Goal: Communication & Community: Answer question/provide support

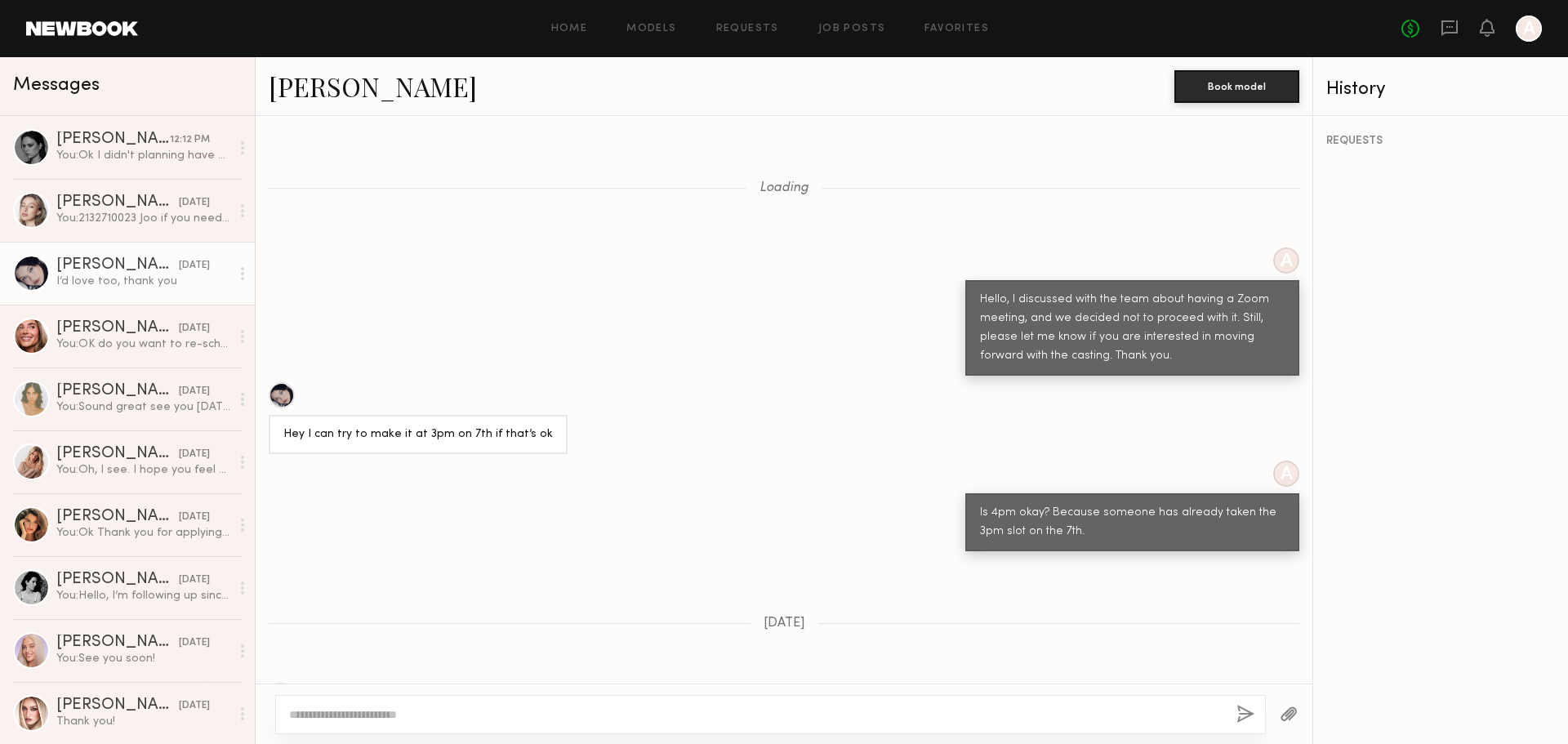
scroll to position [856, 0]
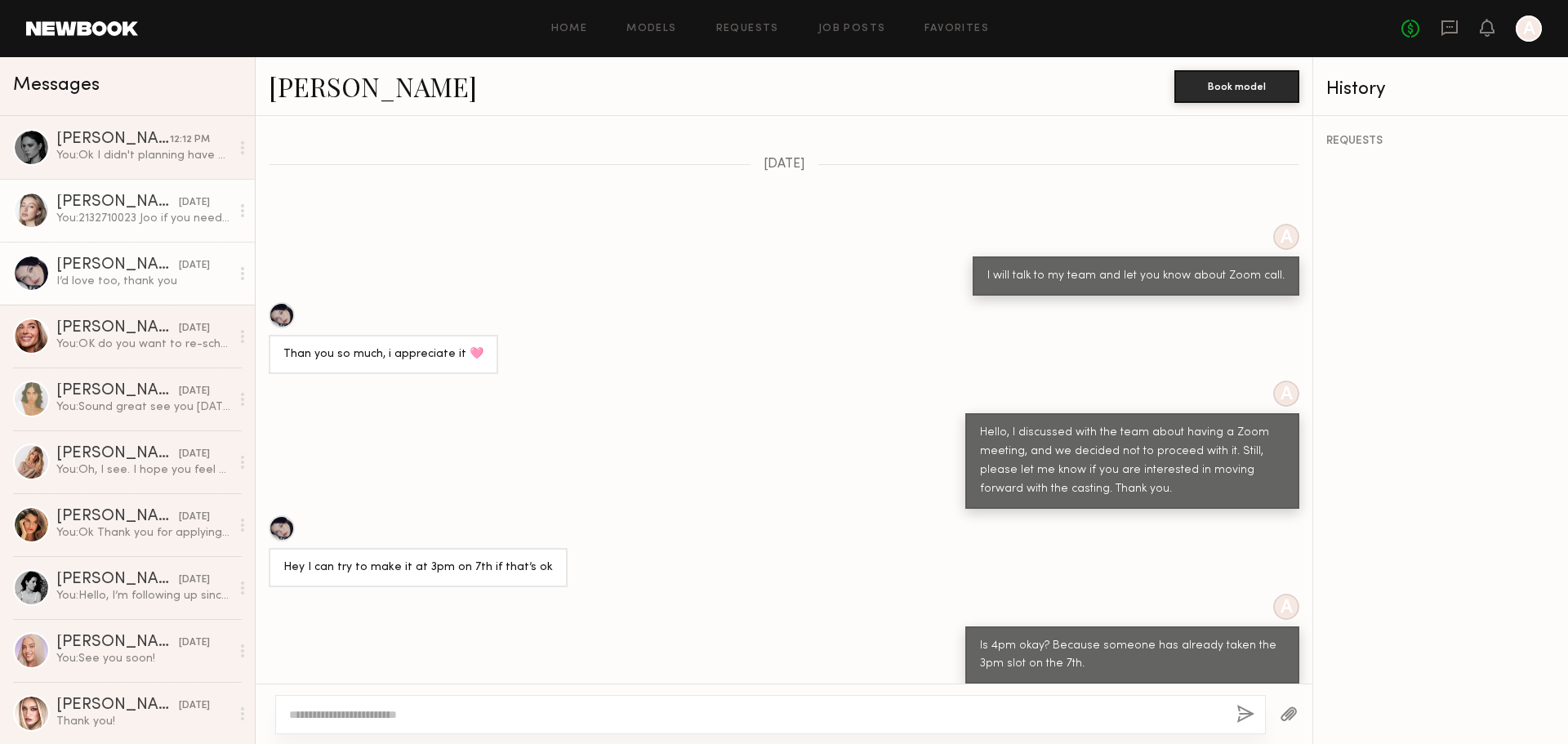
scroll to position [1810, 0]
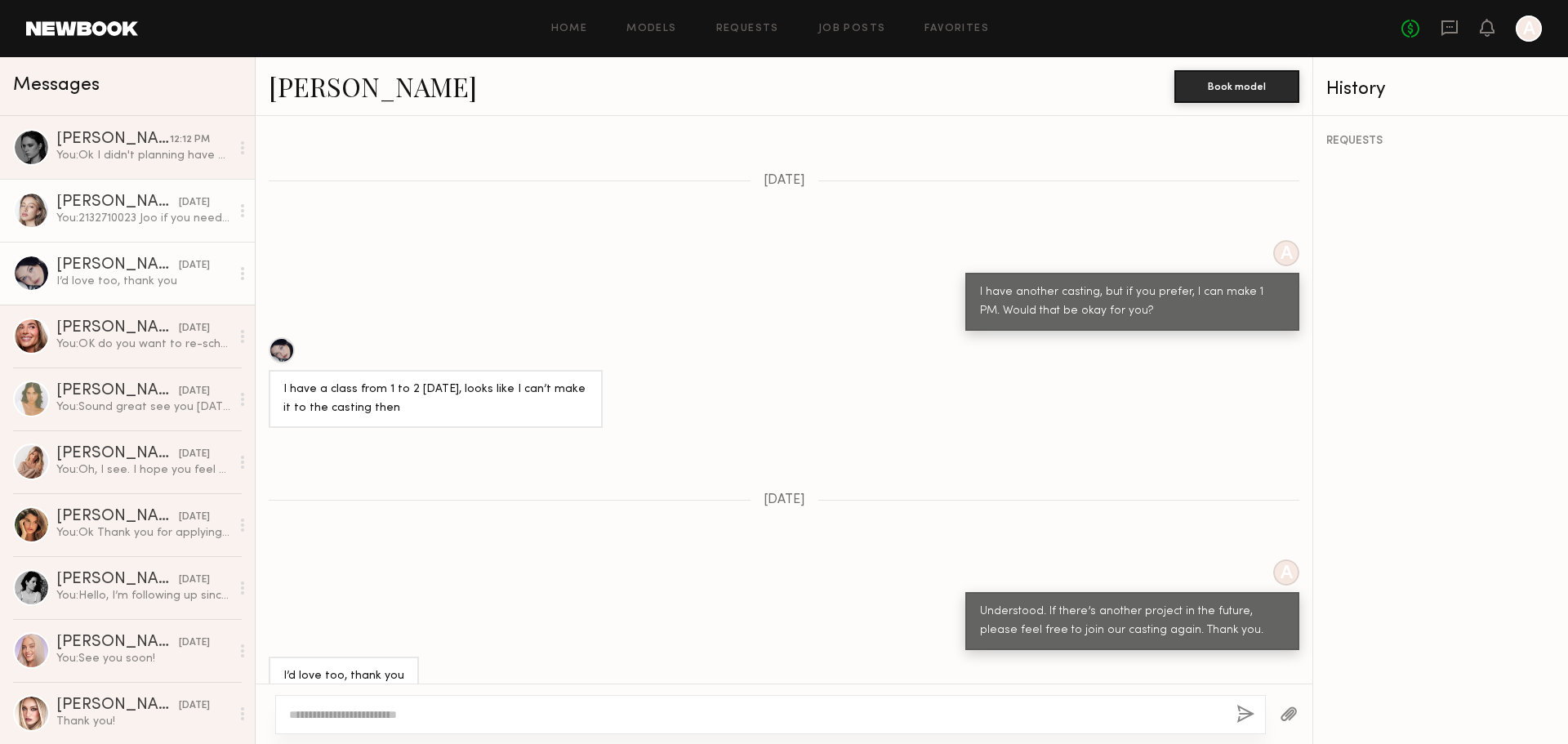
click at [122, 225] on div "You: 2132710023 Joo if you need something please contact me Thank you" at bounding box center [143, 219] width 174 height 16
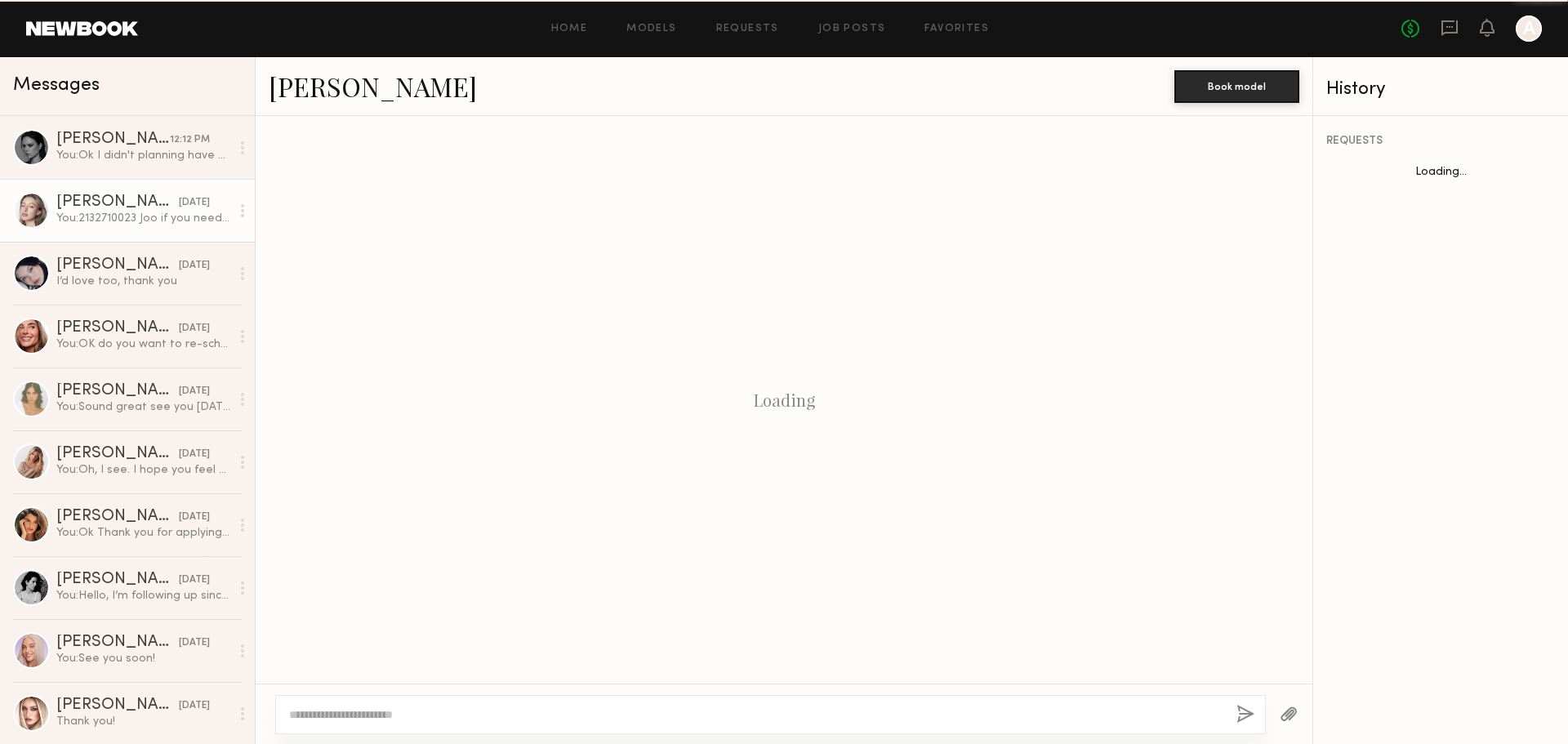
scroll to position [884, 0]
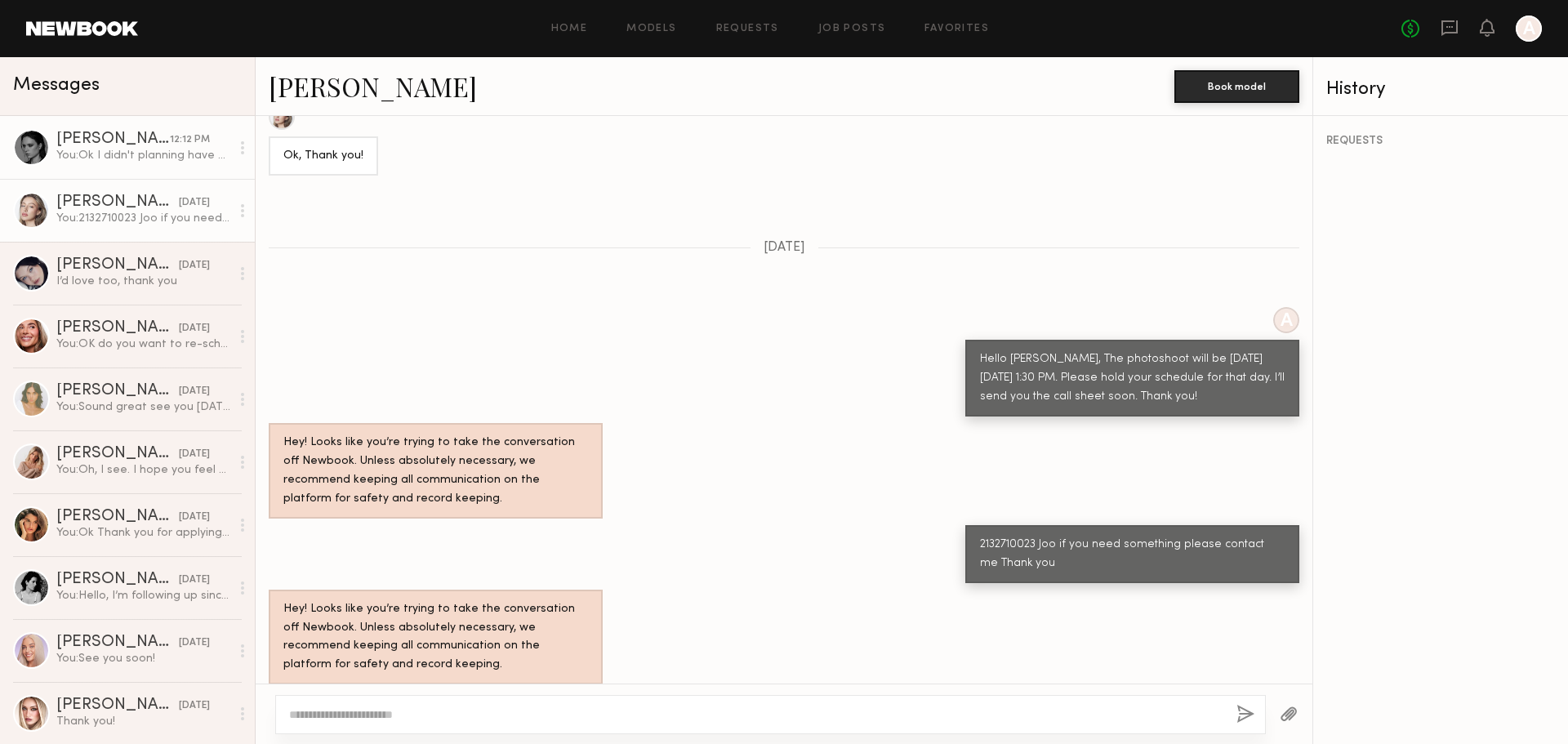
click at [140, 158] on div "You: Ok I didn't planning have a casting for next week but I will make space fo…" at bounding box center [143, 155] width 174 height 16
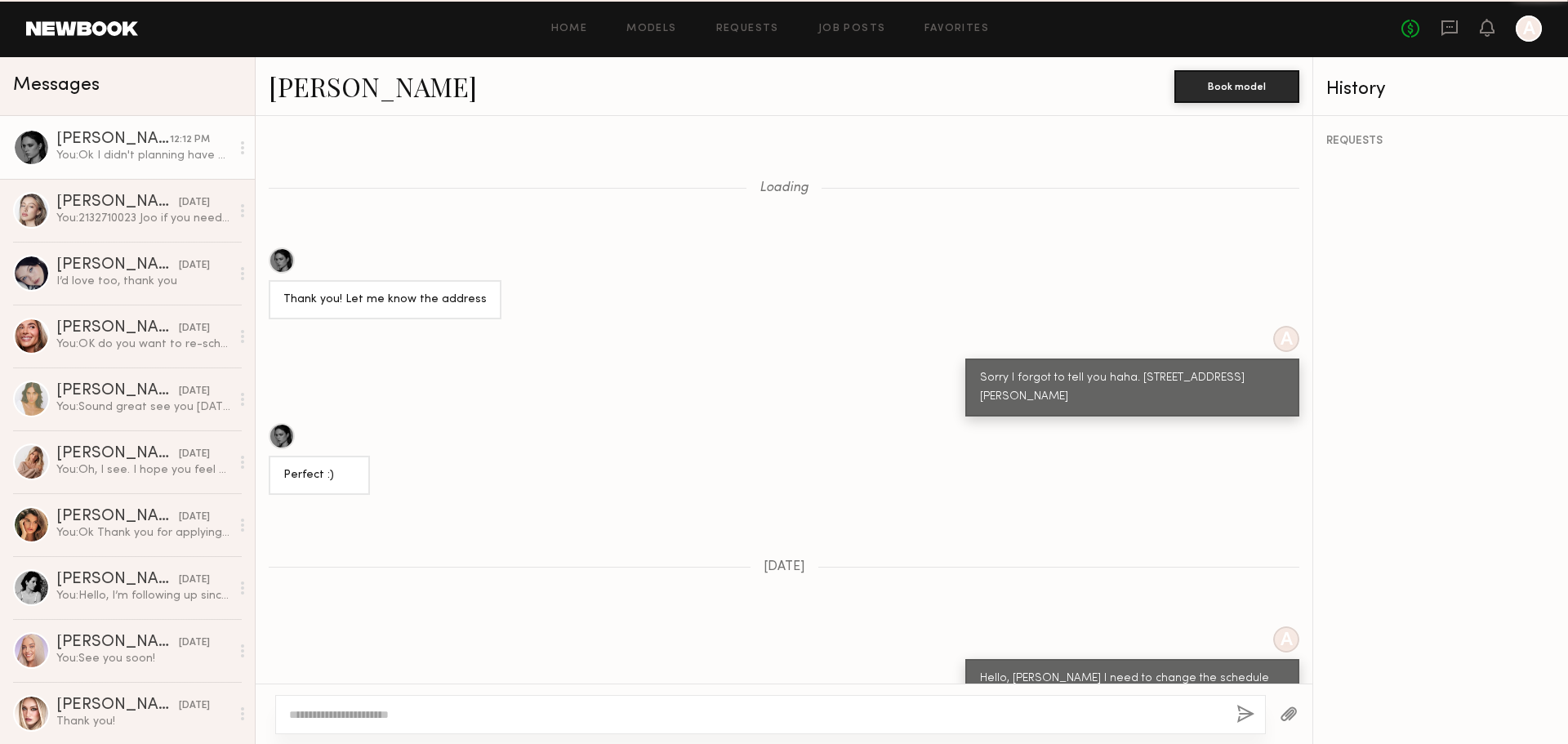
scroll to position [912, 0]
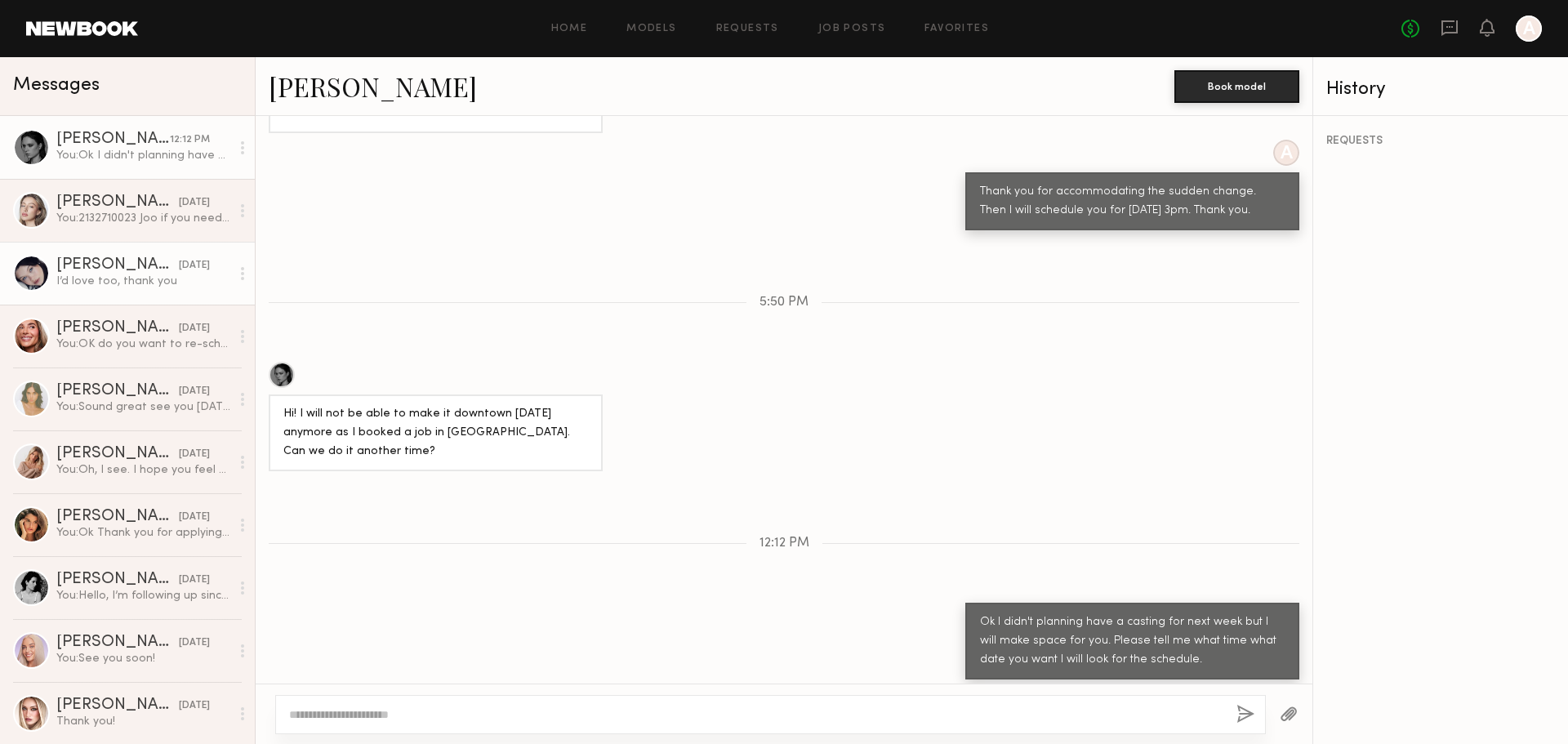
click at [172, 288] on div "I’d love too, thank you" at bounding box center [143, 282] width 174 height 16
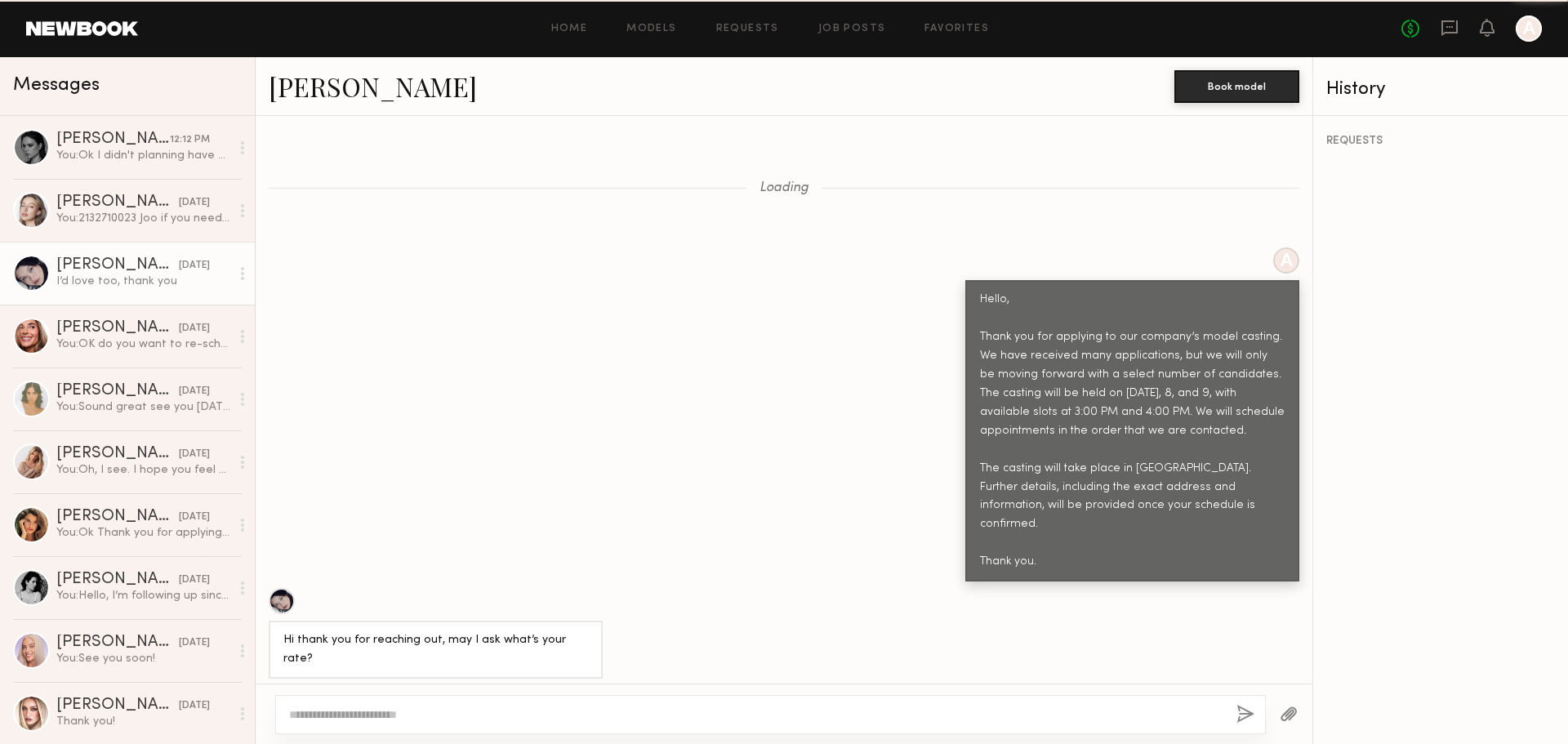
scroll to position [1810, 0]
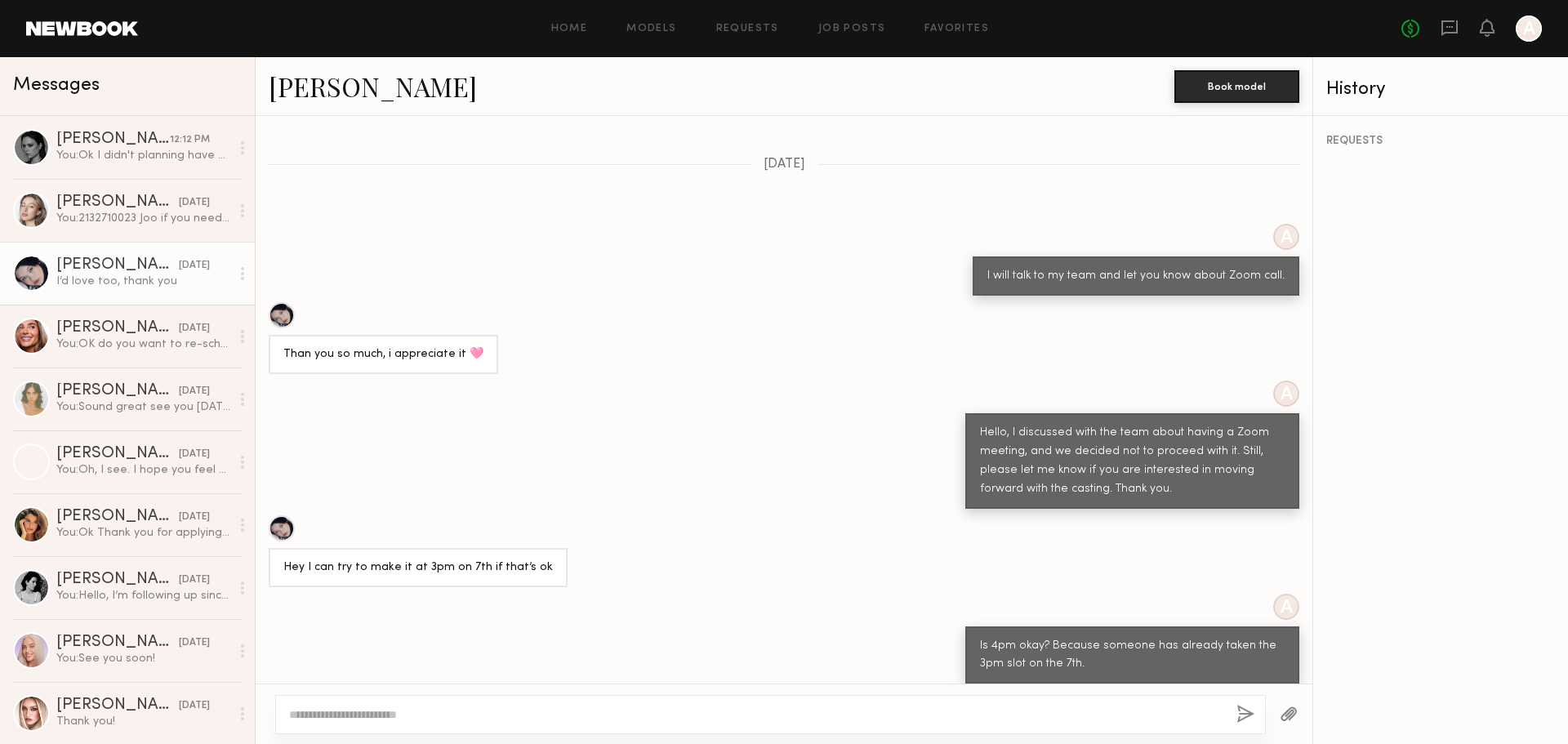
scroll to position [1810, 0]
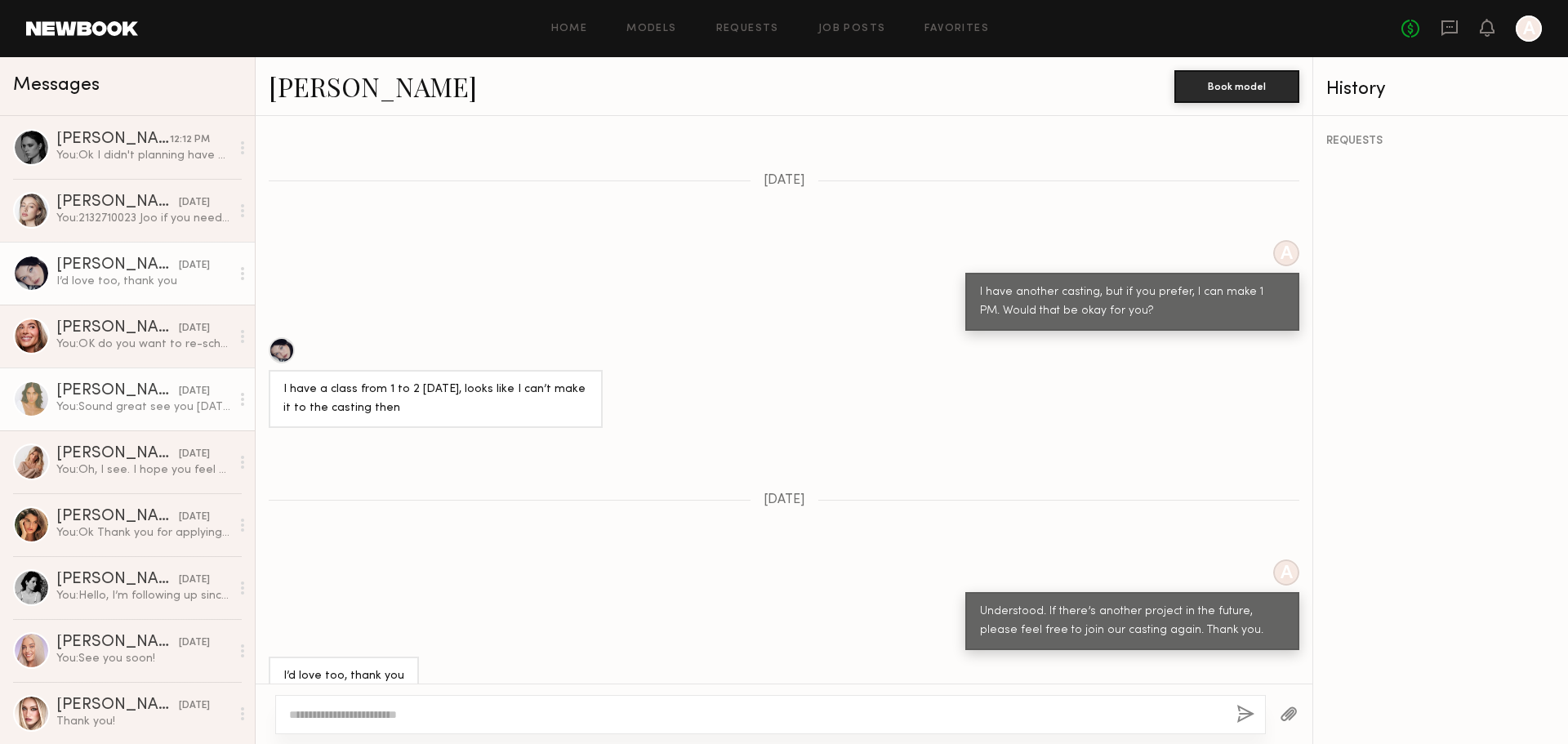
drag, startPoint x: 151, startPoint y: 404, endPoint x: 219, endPoint y: 419, distance: 69.6
click at [151, 404] on div "You: Sound great see you 10/10 Friday 2pm." at bounding box center [143, 407] width 174 height 16
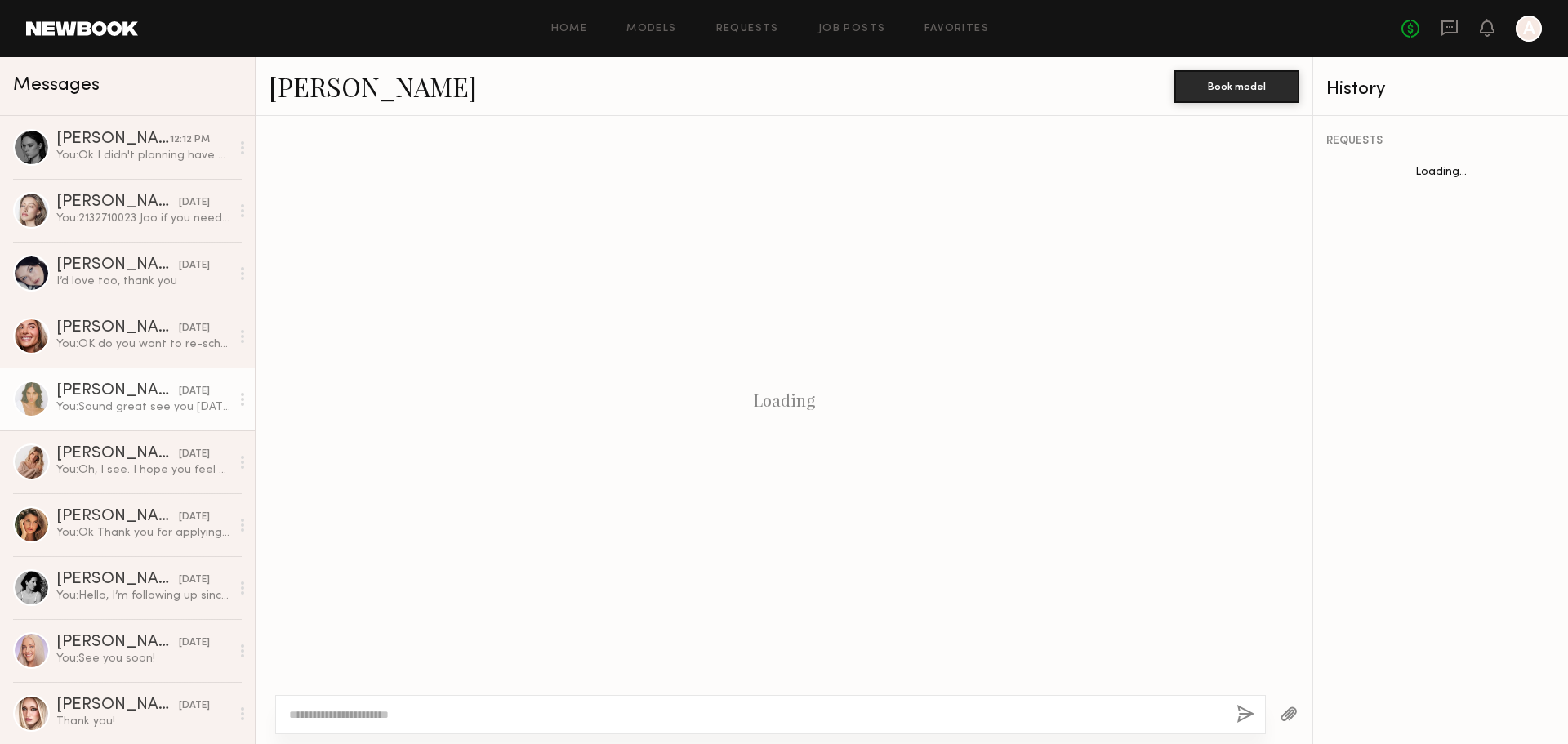
click at [773, 709] on textarea at bounding box center [756, 714] width 934 height 16
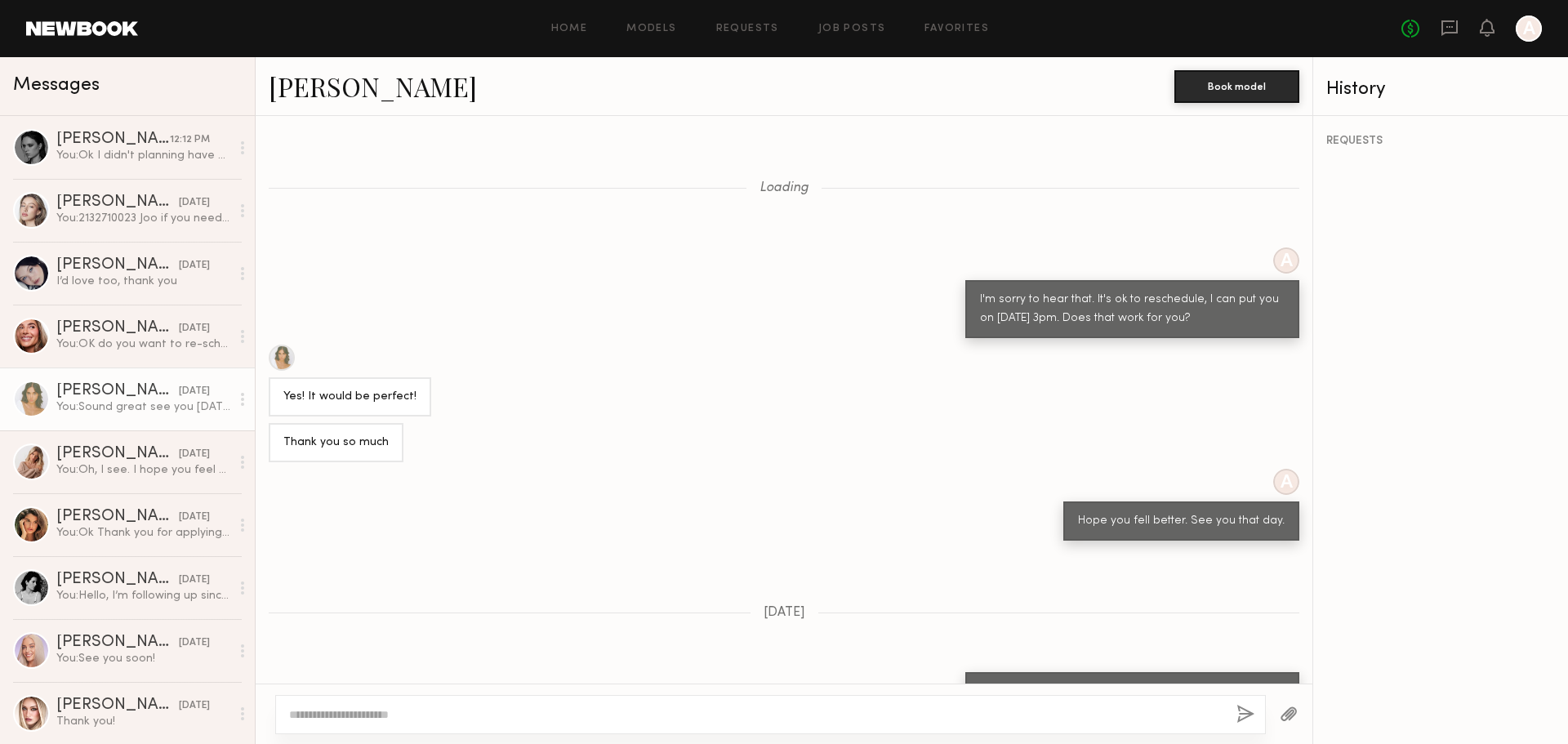
scroll to position [447, 0]
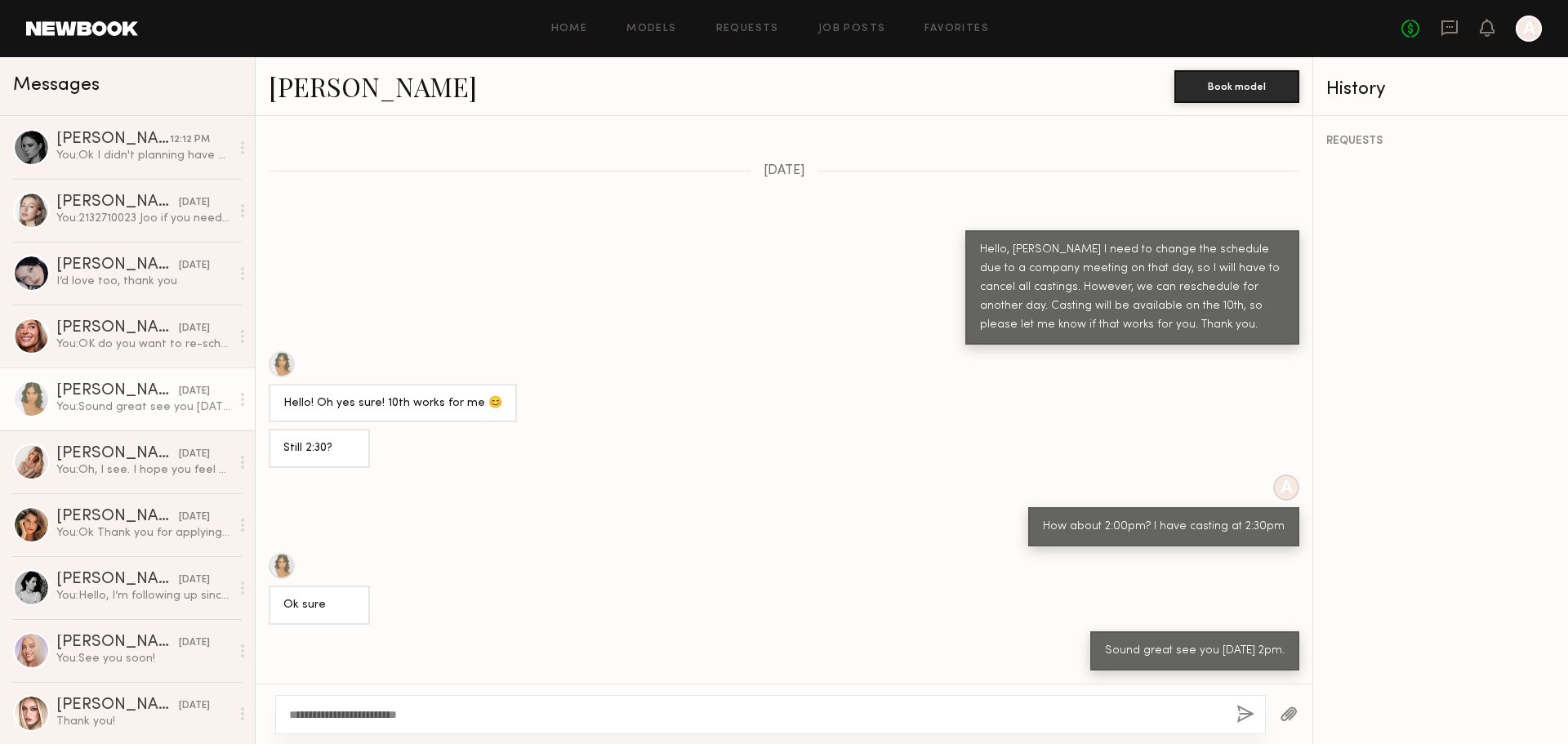
type textarea "**********"
click at [1247, 718] on button "button" at bounding box center [1245, 715] width 18 height 20
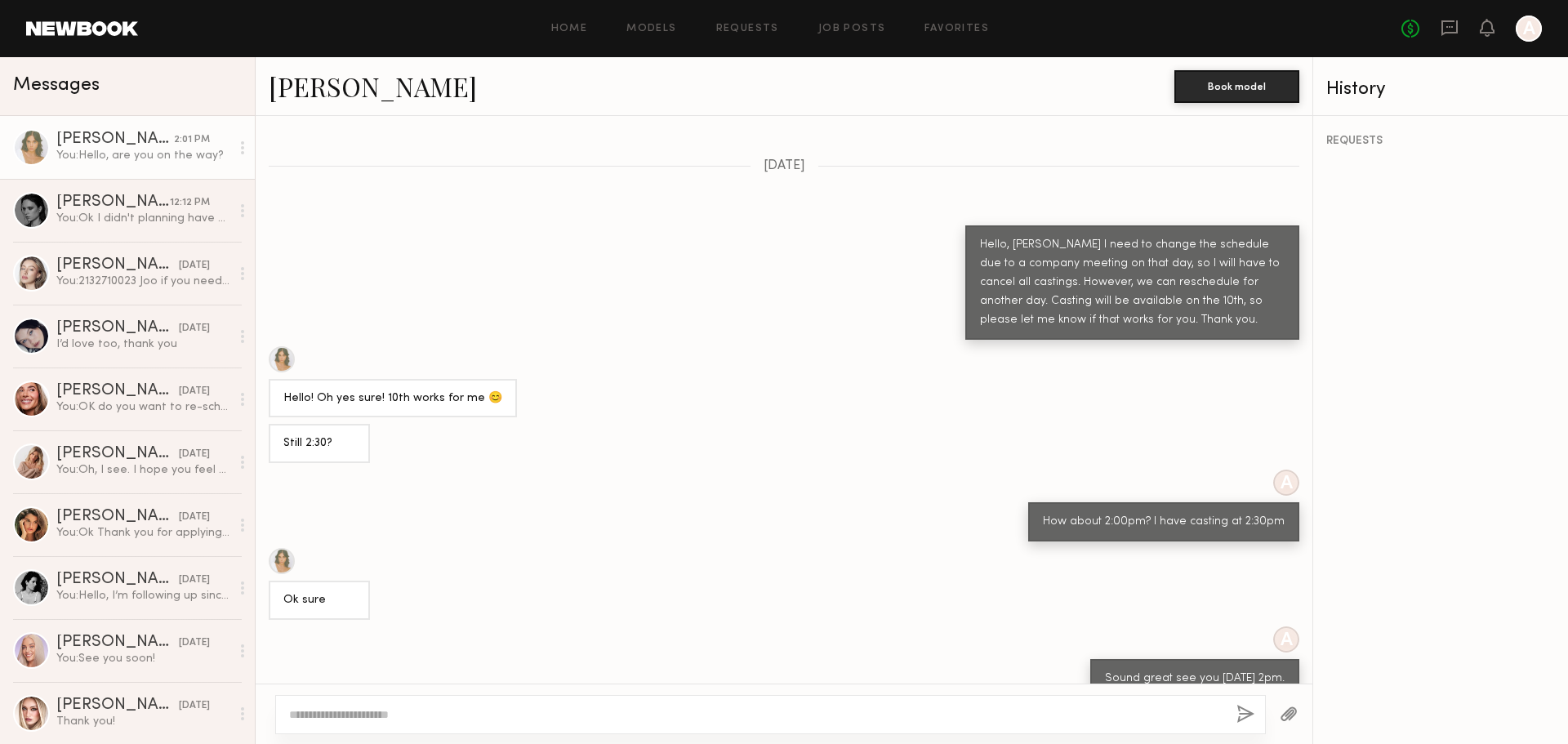
scroll to position [780, 0]
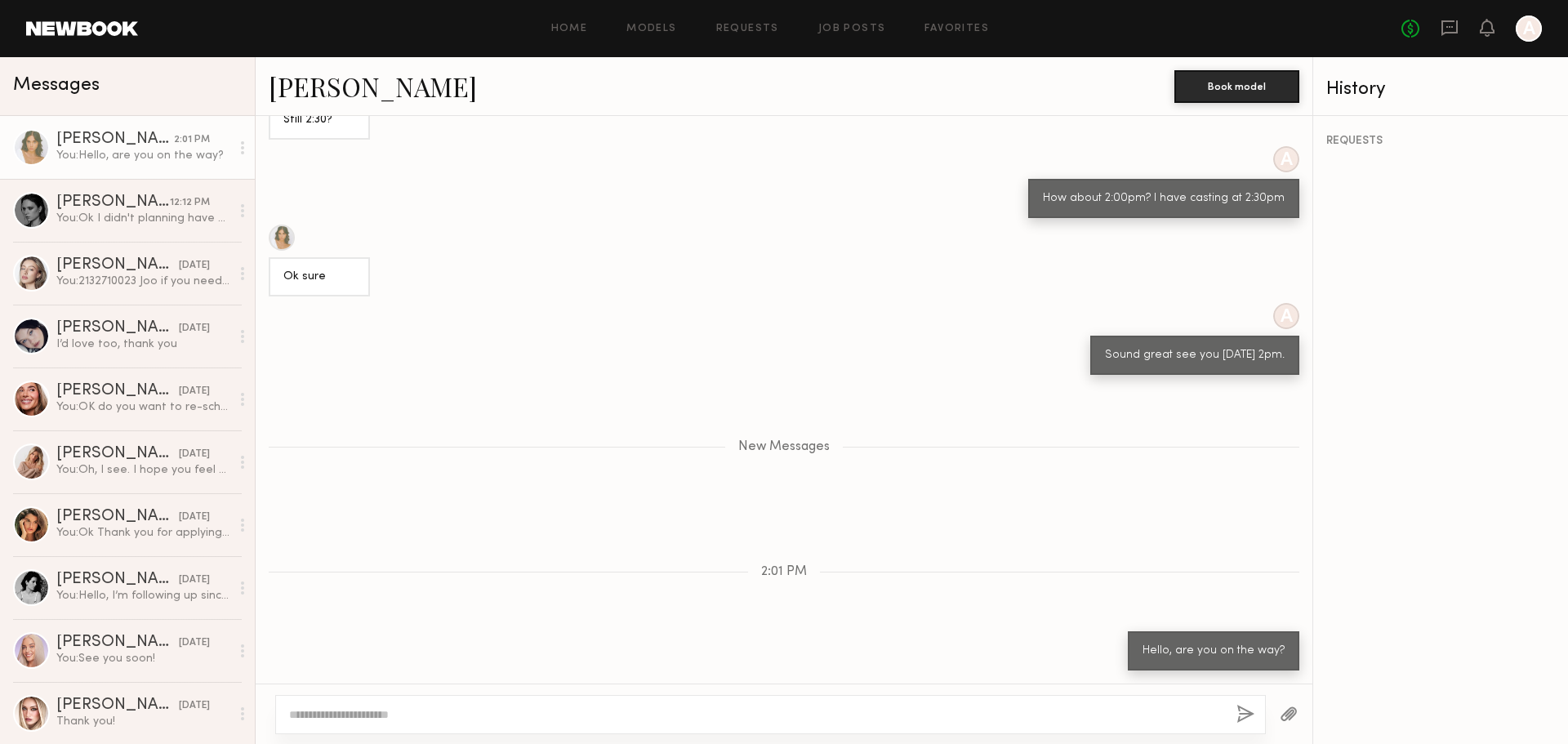
click at [291, 226] on div at bounding box center [281, 237] width 26 height 26
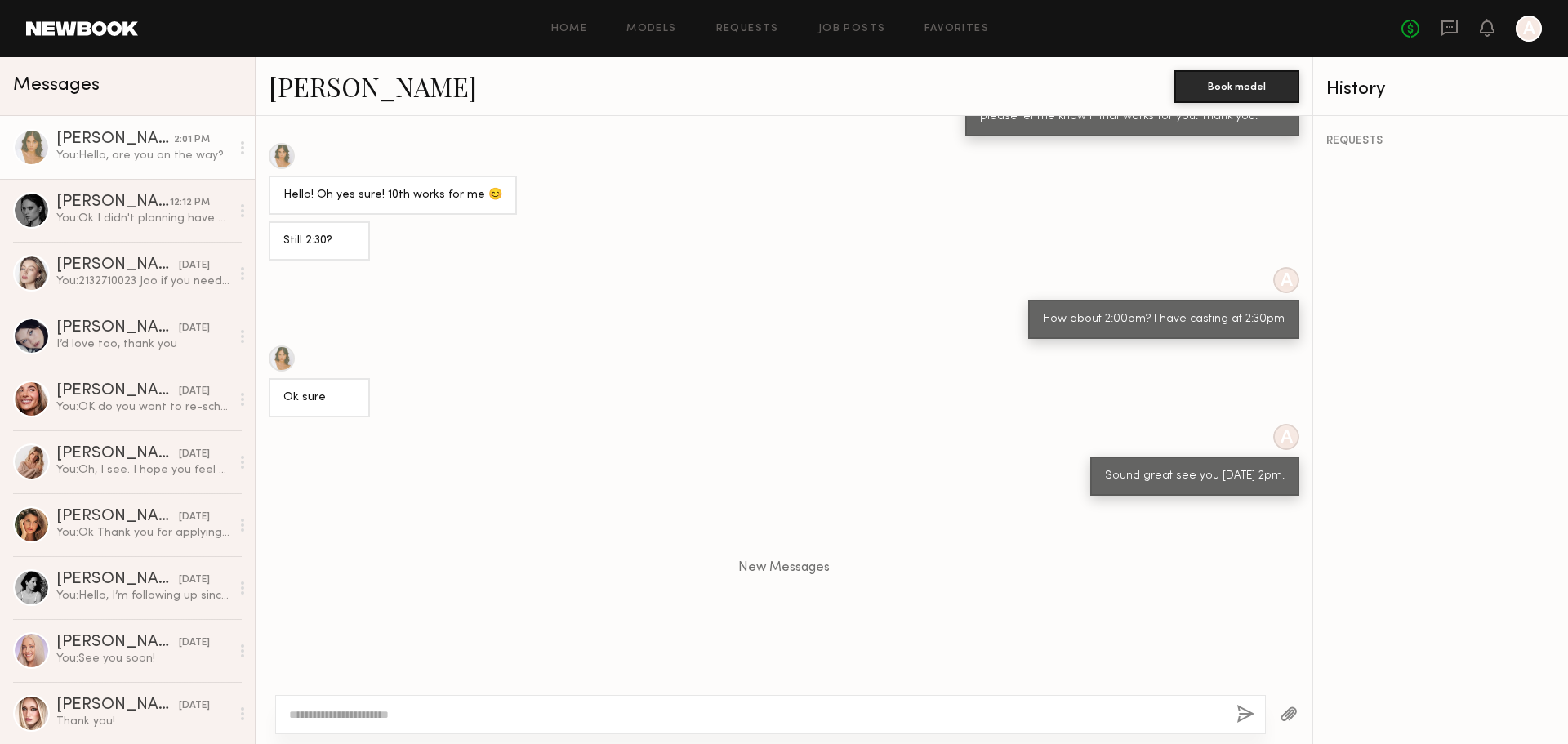
scroll to position [2027, 0]
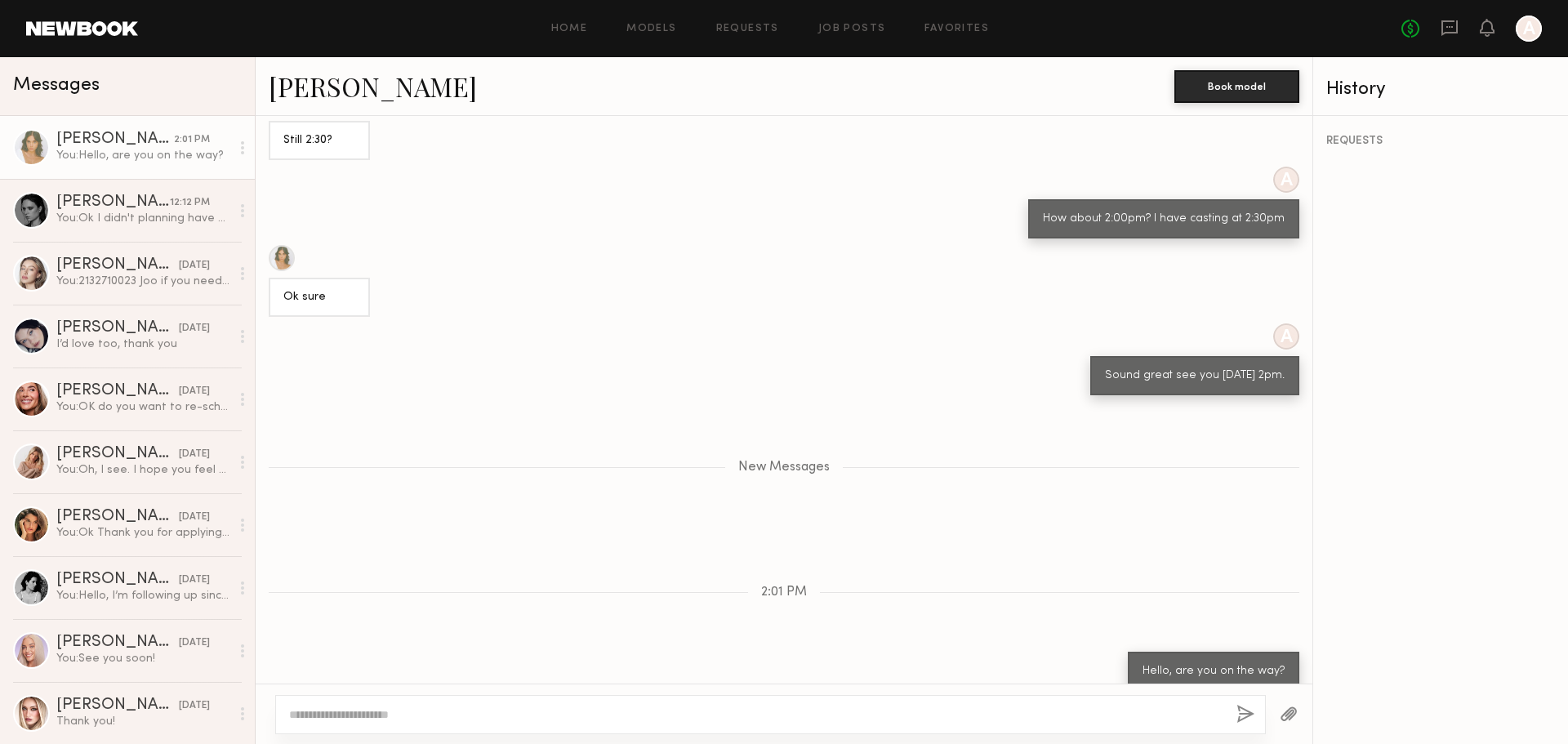
drag, startPoint x: 631, startPoint y: 452, endPoint x: 641, endPoint y: 459, distance: 12.2
click at [631, 461] on div "New Messages" at bounding box center [783, 468] width 1056 height 14
click at [852, 331] on div "A Sound great see you 10/10 Friday 2pm." at bounding box center [783, 359] width 1056 height 72
click at [606, 341] on div "A Sound great see you 10/10 Friday 2pm." at bounding box center [783, 359] width 1056 height 72
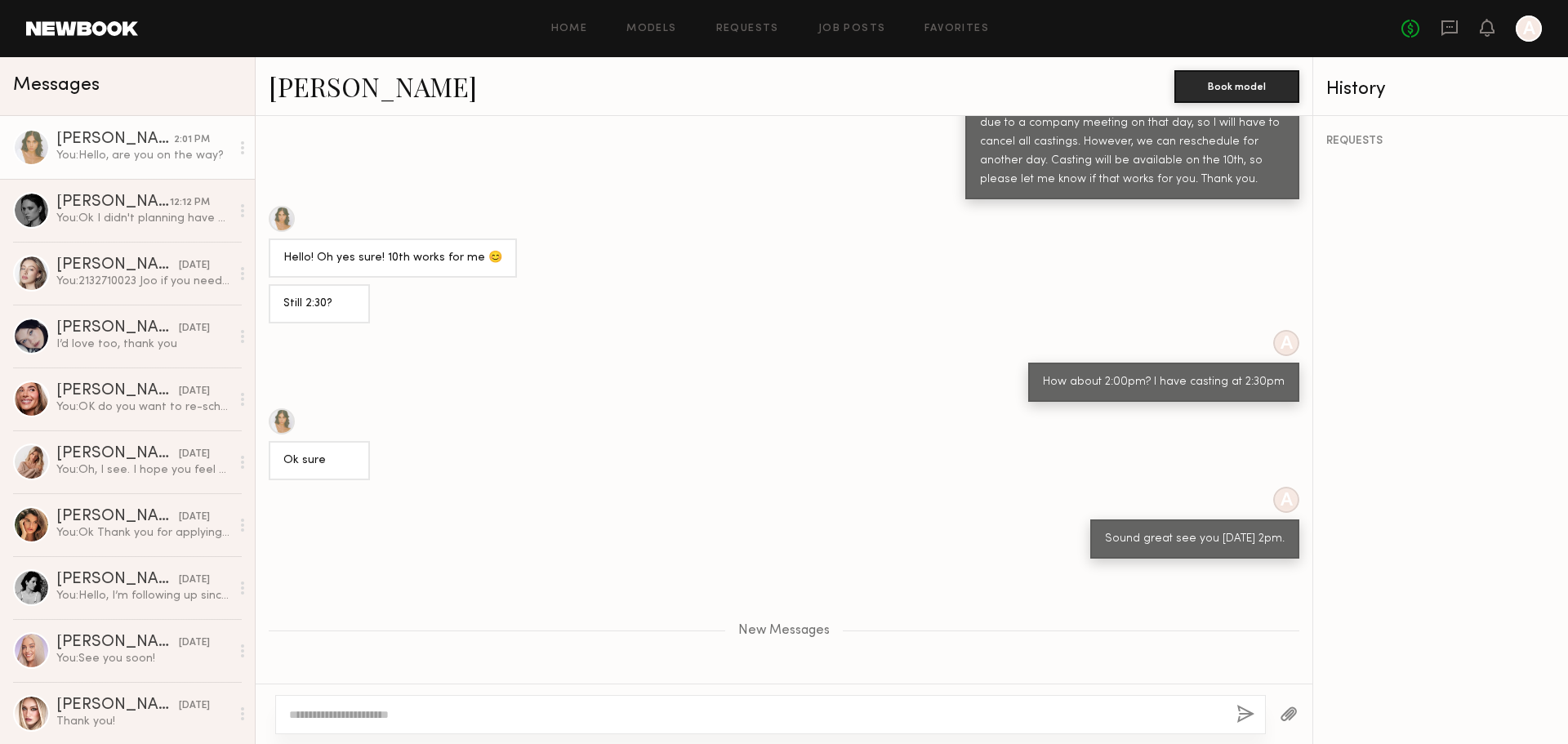
scroll to position [2866, 0]
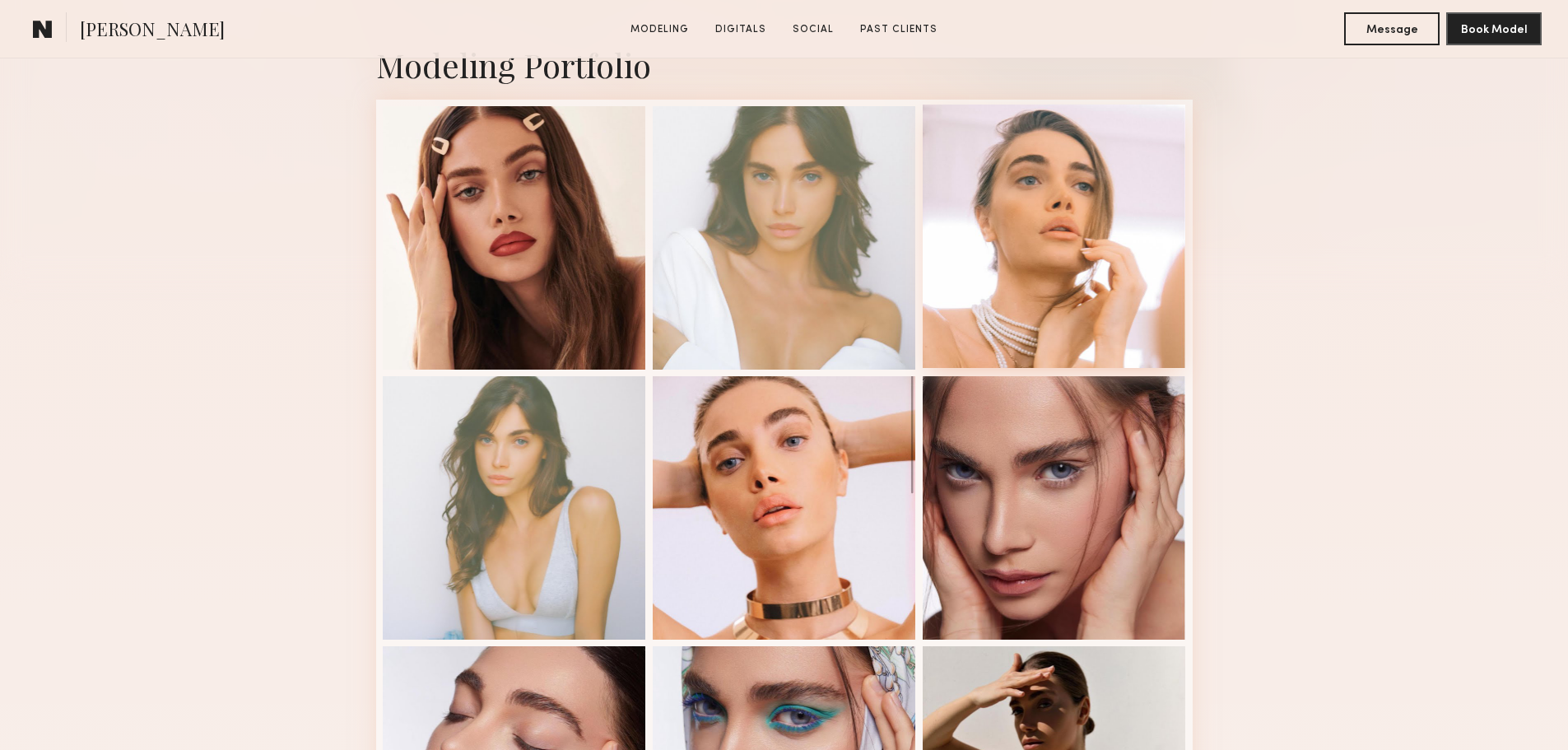
scroll to position [659, 0]
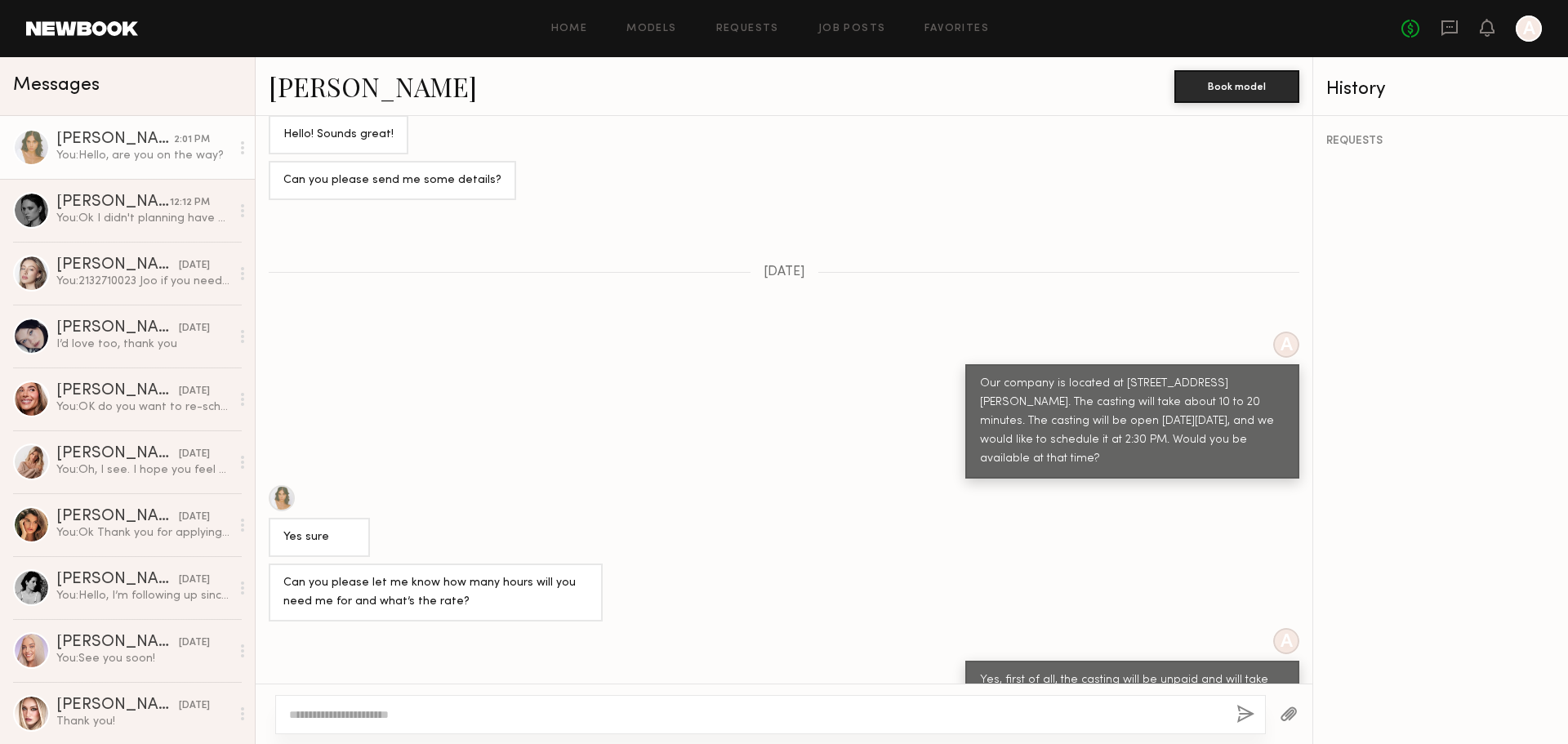
scroll to position [2274, 0]
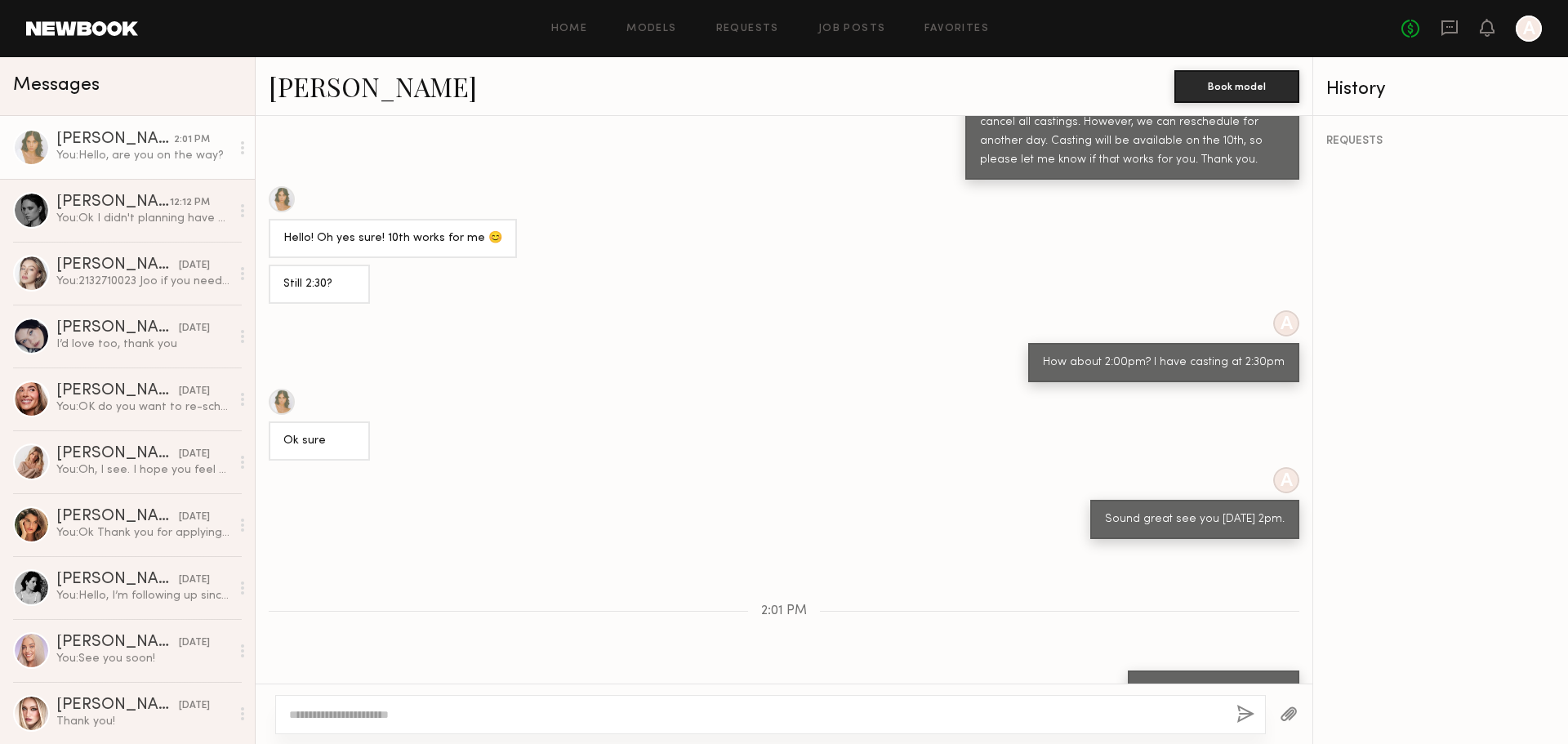
click at [599, 343] on div "Loading A Hello, We are a women’s clothing company that designs and sells whole…" at bounding box center [783, 400] width 1056 height 568
